Goal: Find contact information: Find contact information

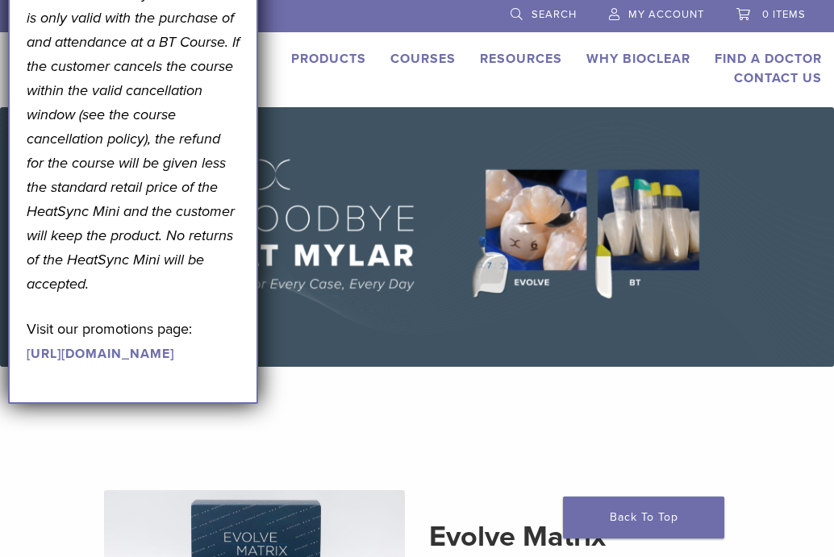
click at [361, 97] on div "US [PHONE_NUMBER] Search My Account 0 items Cart No products in the cart. Back …" at bounding box center [417, 53] width 834 height 107
drag, startPoint x: 544, startPoint y: 90, endPoint x: 686, endPoint y: 80, distance: 141.5
click at [546, 90] on div "US [PHONE_NUMBER] Search My Account 0 items Cart No products in the cart. Back …" at bounding box center [417, 53] width 834 height 107
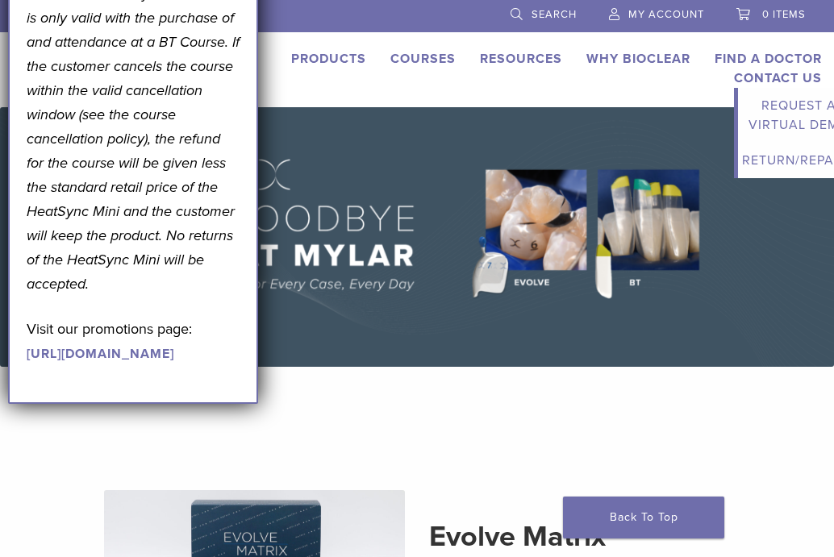
click at [779, 77] on link "Contact Us" at bounding box center [778, 78] width 88 height 16
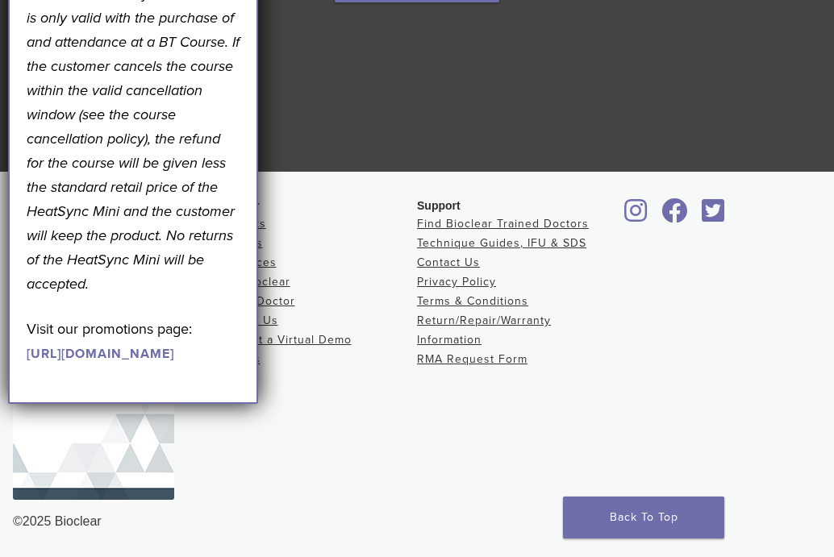
scroll to position [3093, 0]
click at [678, 211] on icon at bounding box center [674, 211] width 27 height 26
click at [413, 452] on div "Bioclear Products Courses Resources Why Bioclear Find A Doctor Contact Us Reque…" at bounding box center [316, 355] width 202 height 315
